Goal: Information Seeking & Learning: Learn about a topic

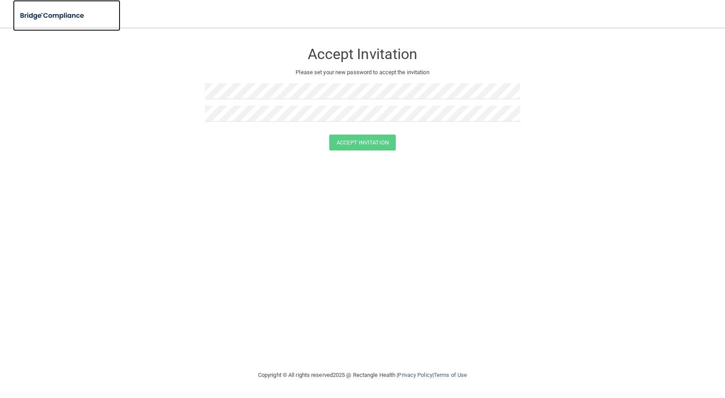
click at [62, 13] on img at bounding box center [52, 16] width 79 height 18
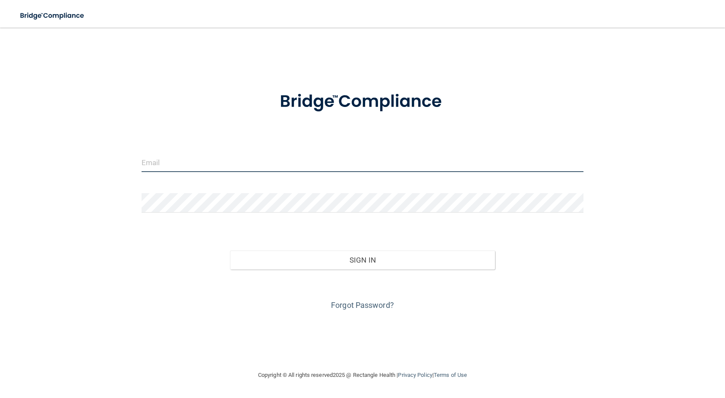
drag, startPoint x: 212, startPoint y: 166, endPoint x: 214, endPoint y: 160, distance: 6.8
click at [212, 166] on input "email" at bounding box center [362, 162] width 442 height 19
type input "[EMAIL_ADDRESS][DOMAIN_NAME]"
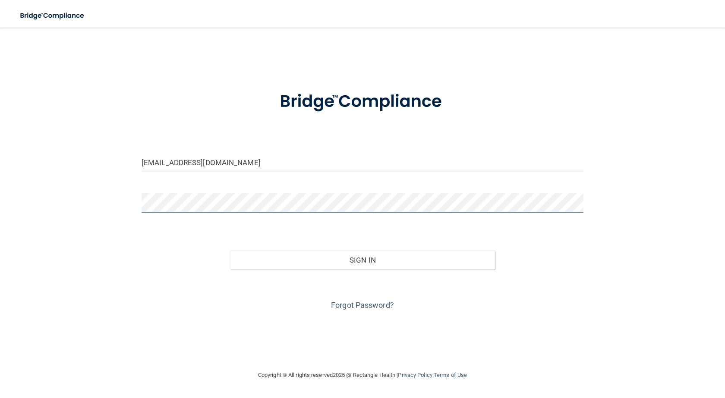
click at [230, 251] on button "Sign In" at bounding box center [362, 260] width 265 height 19
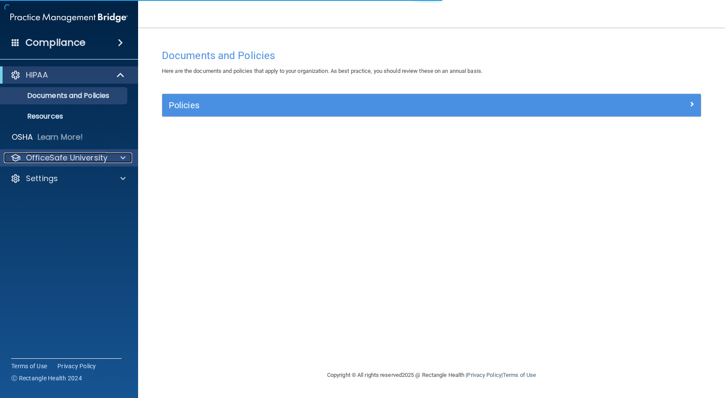
click at [79, 158] on p "OfficeSafe University" at bounding box center [67, 158] width 82 height 10
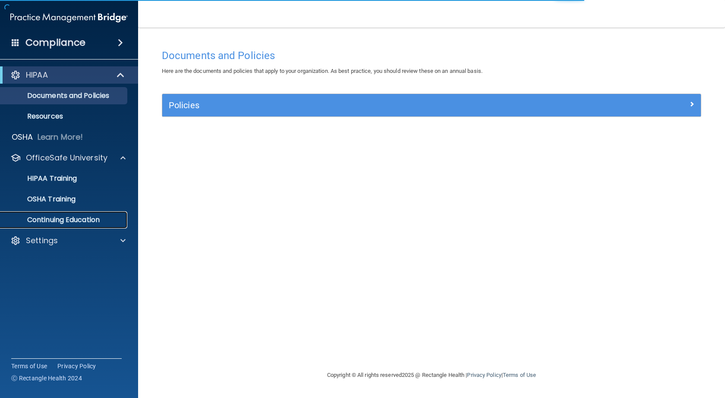
click at [72, 222] on p "Continuing Education" at bounding box center [65, 220] width 118 height 9
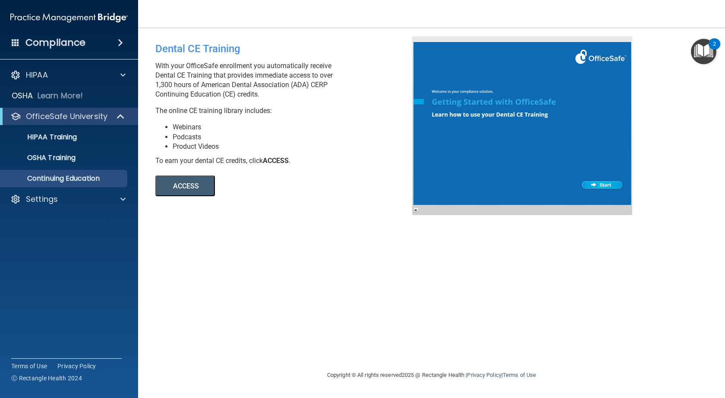
click at [197, 184] on button "ACCESS" at bounding box center [185, 186] width 60 height 21
